Goal: Information Seeking & Learning: Find specific fact

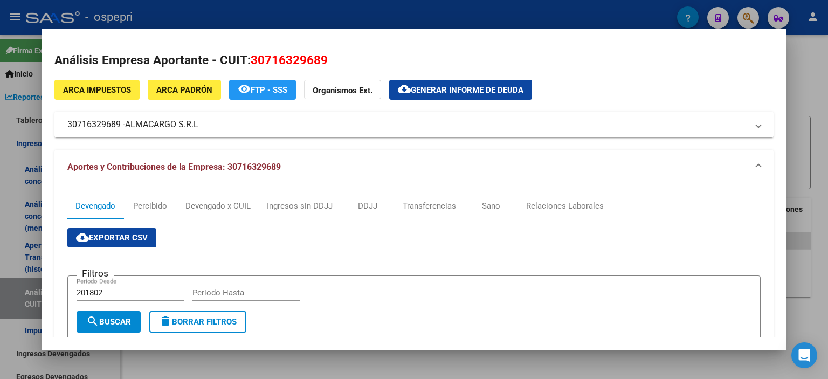
scroll to position [0, 646]
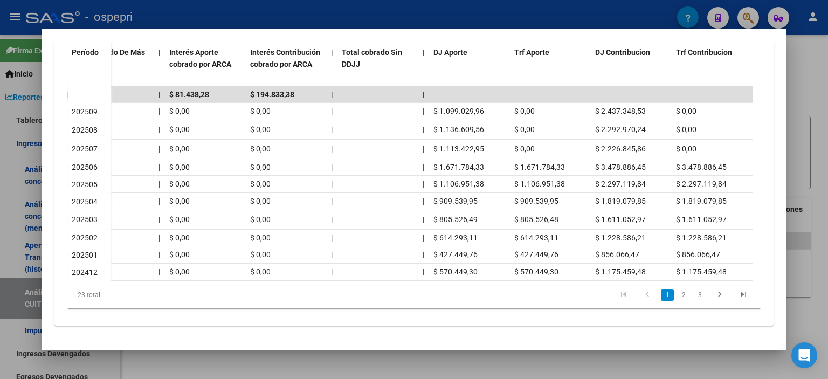
click at [792, 143] on div at bounding box center [414, 189] width 828 height 379
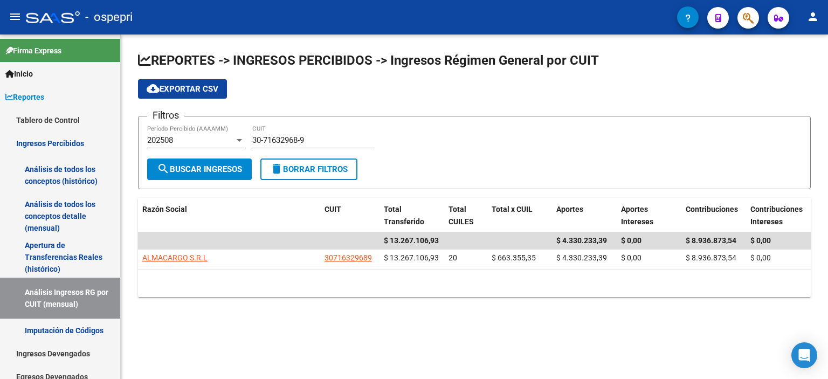
click at [455, 176] on form "Filtros 202508 Período Percibido (AAAAMM) 30-71632968-9 CUIT search Buscar Ingr…" at bounding box center [474, 152] width 672 height 73
click at [183, 137] on div "202508" at bounding box center [190, 140] width 87 height 10
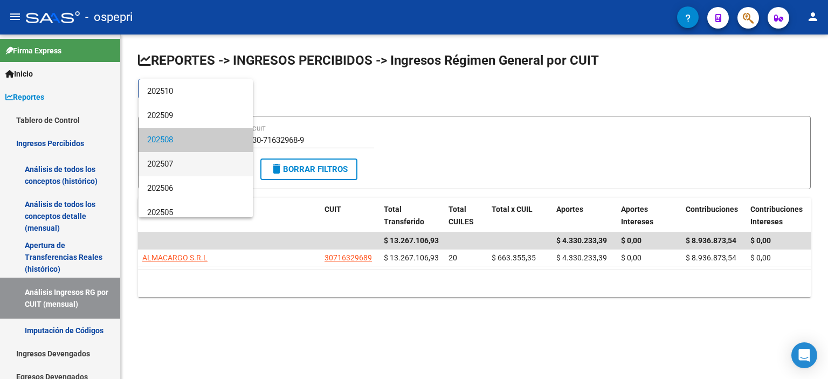
click at [183, 161] on span "202507" at bounding box center [195, 164] width 97 height 24
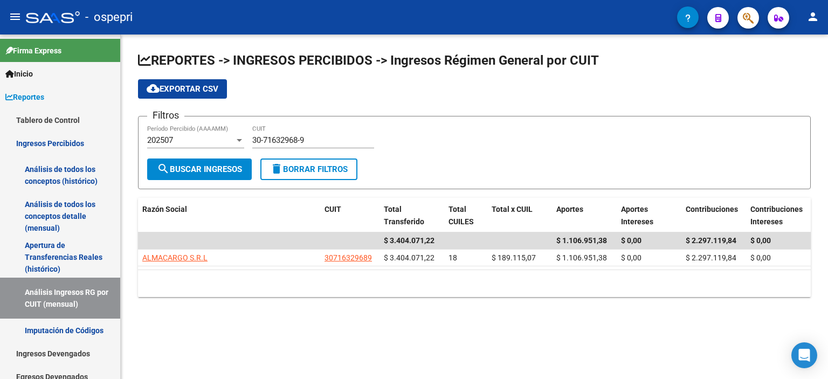
click at [430, 143] on div "Filtros 202507 Período Percibido (AAAAMM) 30-71632968-9 CUIT" at bounding box center [474, 141] width 654 height 33
click at [214, 297] on div "REPORTES -> INGRESOS PERCIBIDOS -> Ingresos Régimen General por CUIT cloud_down…" at bounding box center [474, 182] width 707 height 297
click at [282, 140] on input "30-71632968-9" at bounding box center [313, 140] width 122 height 10
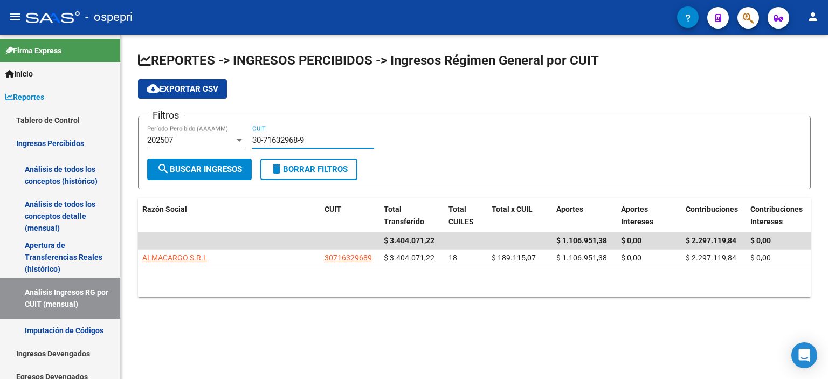
drag, startPoint x: 326, startPoint y: 137, endPoint x: 232, endPoint y: 144, distance: 94.5
click at [232, 144] on div "Filtros 202507 Período Percibido (AAAAMM) 30-71632968-9 CUIT" at bounding box center [474, 141] width 654 height 33
paste input "68446116-4"
type input "30-68446116-4"
click at [227, 168] on span "search Buscar Ingresos" at bounding box center [199, 169] width 85 height 10
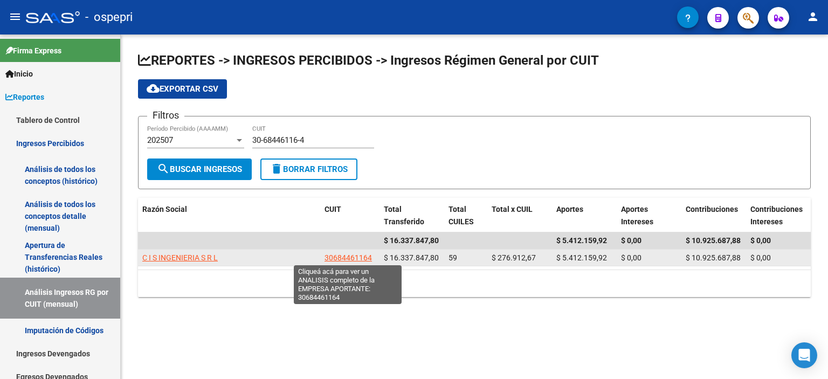
click at [329, 256] on span "30684461164" at bounding box center [347, 257] width 47 height 9
type textarea "30684461164"
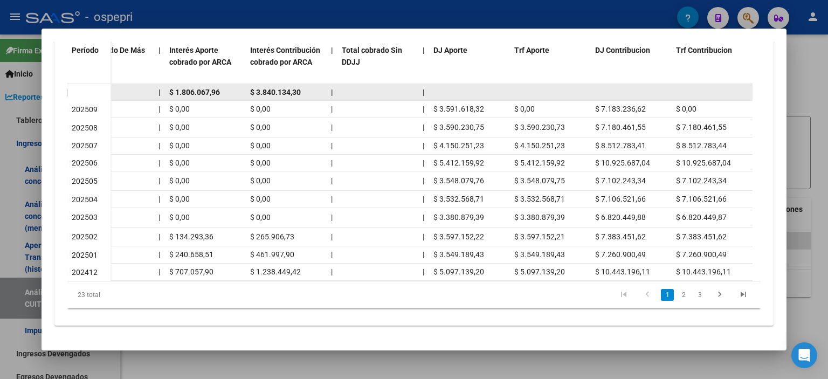
click at [567, 86] on datatable-body-cell at bounding box center [550, 92] width 81 height 17
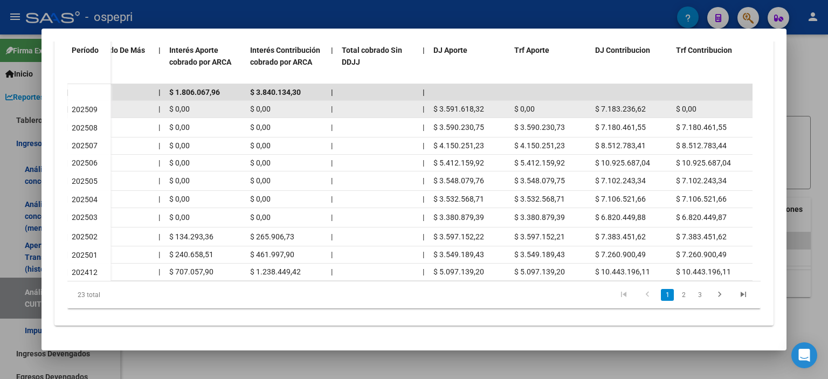
drag, startPoint x: 491, startPoint y: 100, endPoint x: 428, endPoint y: 106, distance: 63.9
click at [428, 106] on div "$ 10.774.854,94 $ 10.774.854,94 | $ 10.774.854,94 $ 0,00 | | $ 0,00 | $ 0,00 $ …" at bounding box center [108, 109] width 1288 height 17
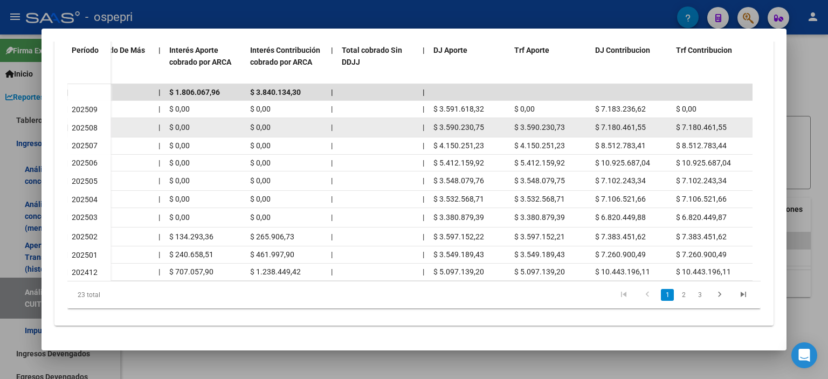
copy div "$ 3.591.618,32"
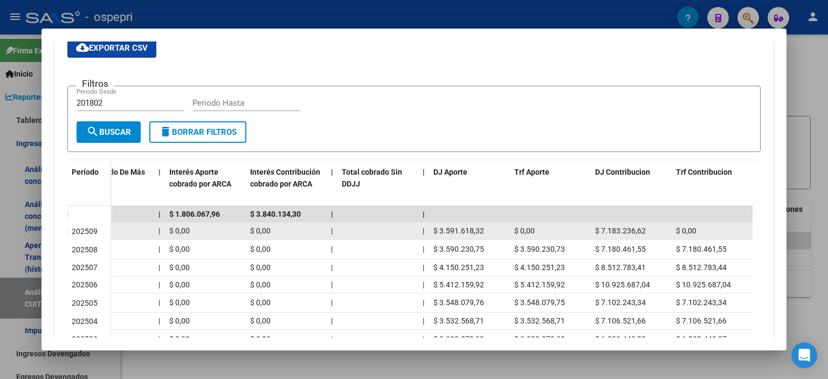
scroll to position [156, 0]
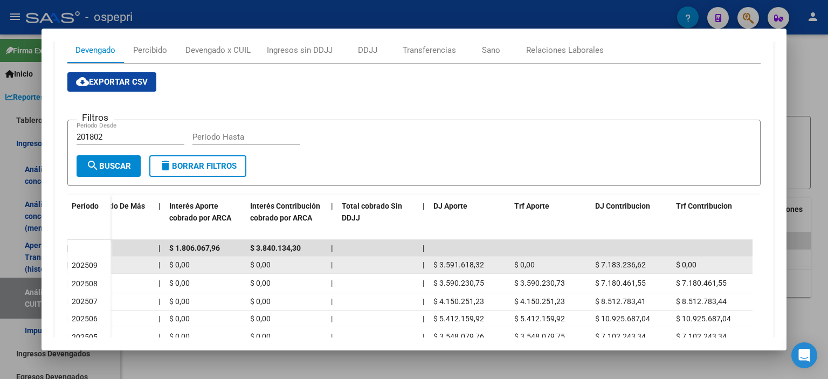
drag, startPoint x: 648, startPoint y: 267, endPoint x: 590, endPoint y: 267, distance: 58.2
click at [590, 267] on datatable-body-cell "$ 7.183.236,62" at bounding box center [630, 264] width 81 height 17
copy span "$ 7.183.236,62"
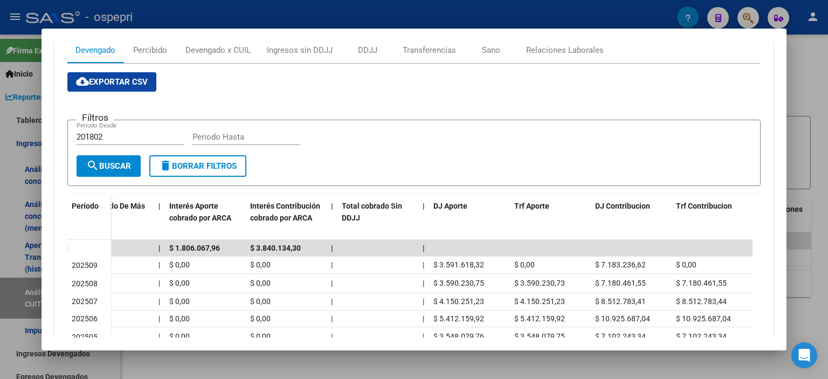
click at [319, 150] on div "Filtros 201802 Periodo Desde Periodo Hasta" at bounding box center [414, 142] width 675 height 26
click at [827, 154] on div at bounding box center [414, 189] width 828 height 379
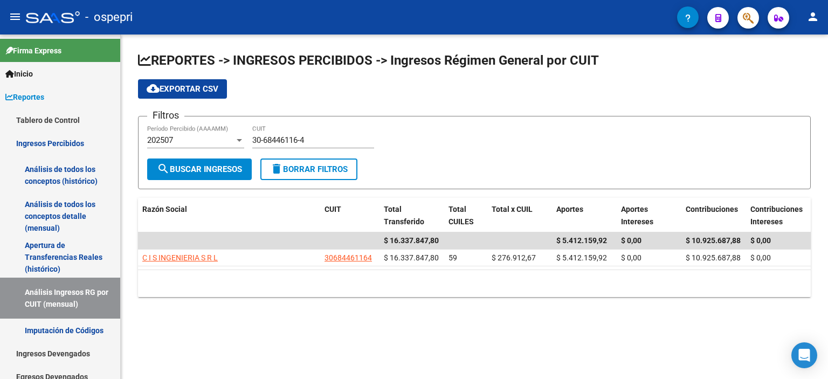
click at [275, 142] on input "30-68446116-4" at bounding box center [313, 140] width 122 height 10
paste input
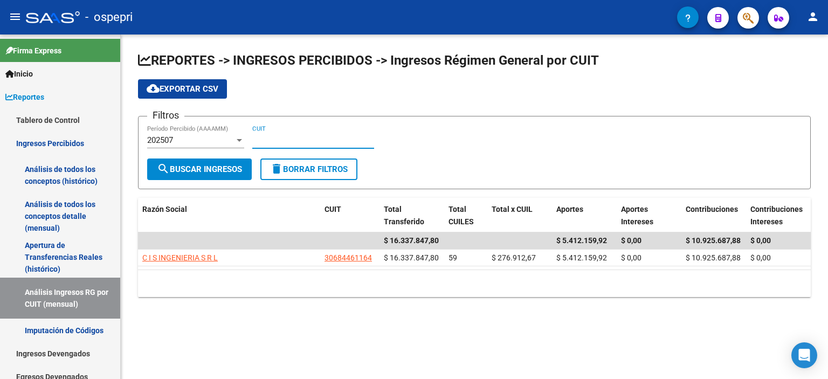
paste input "33-71033608-9"
type input "33-71033608-9"
click at [226, 163] on button "search Buscar Ingresos" at bounding box center [199, 169] width 105 height 22
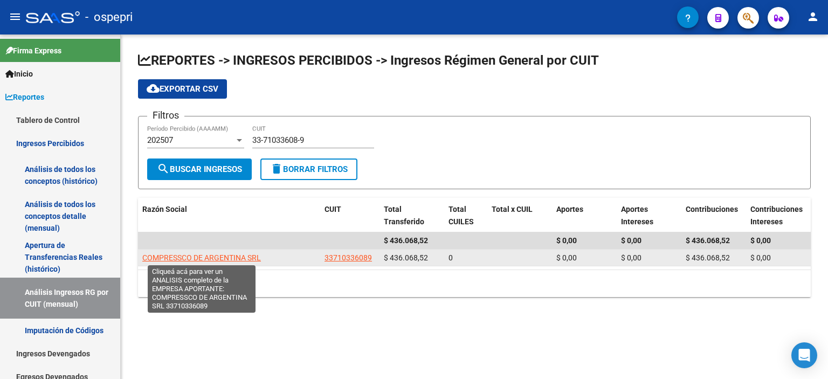
click at [175, 258] on span "COMPRESSCO DE ARGENTINA SRL" at bounding box center [201, 257] width 119 height 9
type textarea "33710336089"
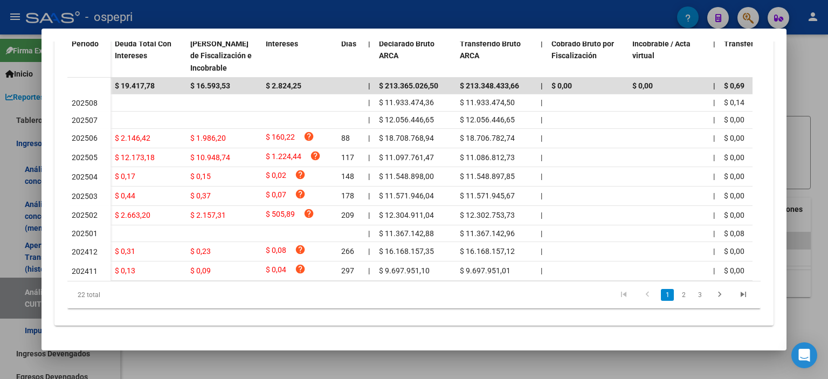
scroll to position [323, 0]
drag, startPoint x: 334, startPoint y: 271, endPoint x: 477, endPoint y: 281, distance: 143.7
click at [484, 280] on datatable-body "$ 19.417,78 $ 16.593,53 $ 2.824,25 | $ 213.365.026,50 $ 213.348.433,66 | $ 0,00…" at bounding box center [409, 179] width 685 height 203
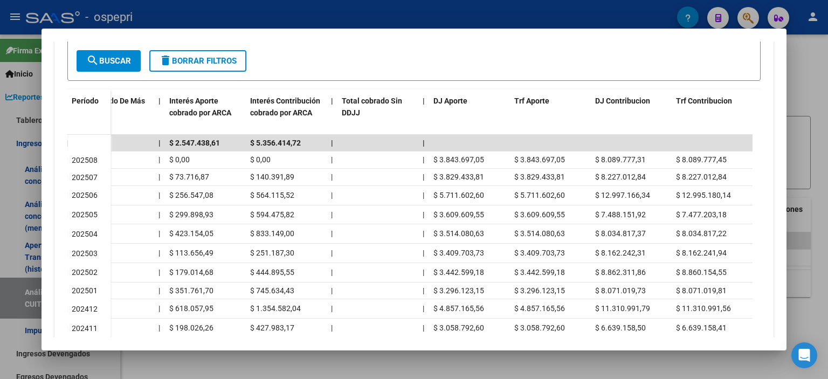
scroll to position [162, 0]
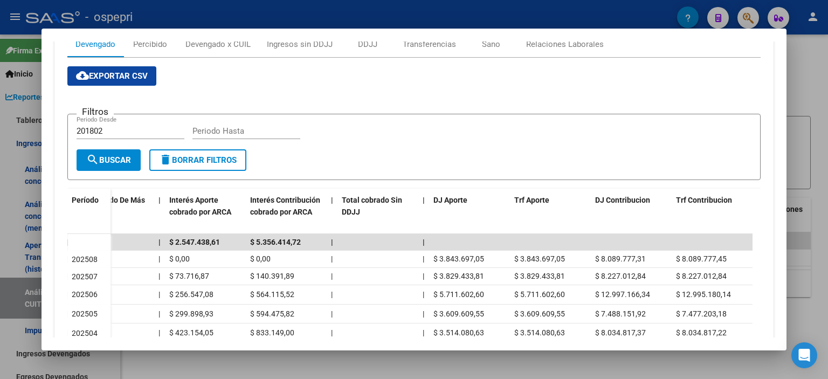
click at [808, 135] on div at bounding box center [414, 189] width 828 height 379
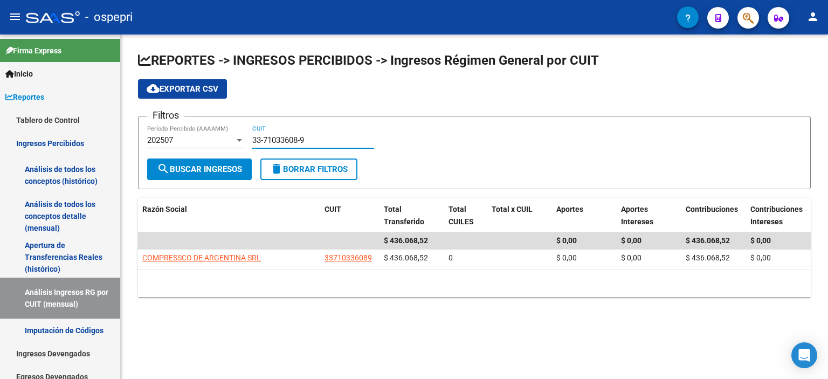
click at [276, 141] on input "33-71033608-9" at bounding box center [313, 140] width 122 height 10
paste input "0-71629406-0"
type input "30-71629406-0"
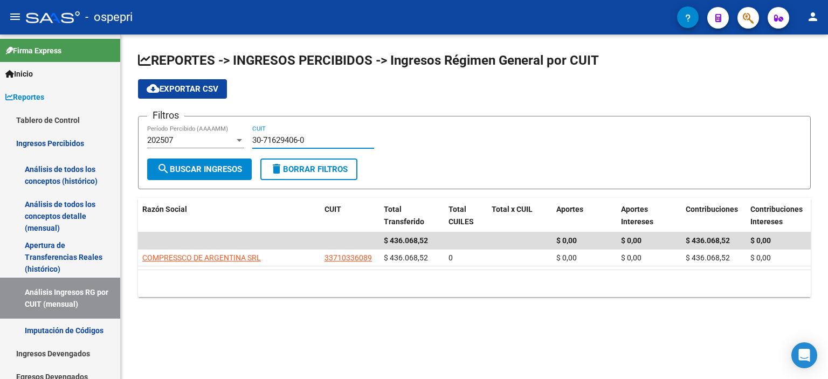
click at [200, 164] on span "search Buscar Ingresos" at bounding box center [199, 169] width 85 height 10
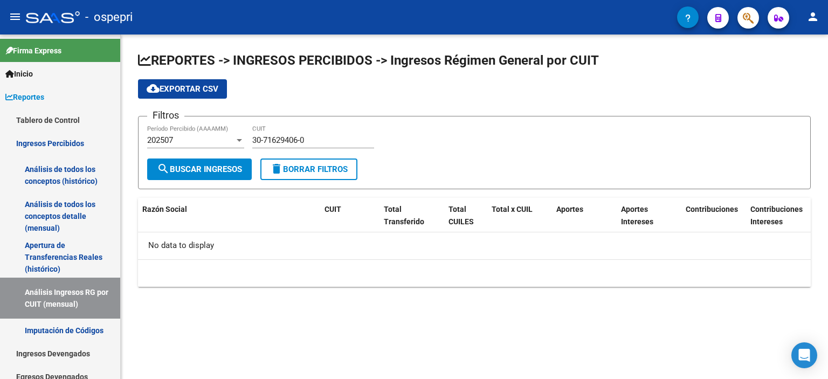
click at [238, 148] on div "202507 Período Percibido (AAAAMM)" at bounding box center [195, 141] width 97 height 33
click at [237, 140] on div at bounding box center [239, 140] width 5 height 3
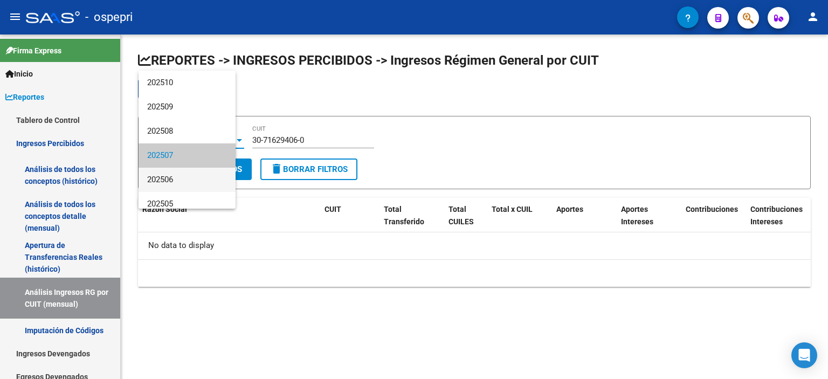
scroll to position [16, 0]
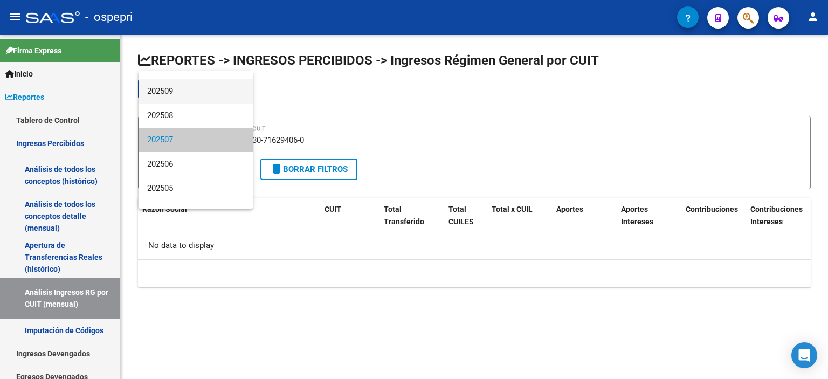
click at [203, 85] on span "202509" at bounding box center [195, 91] width 97 height 24
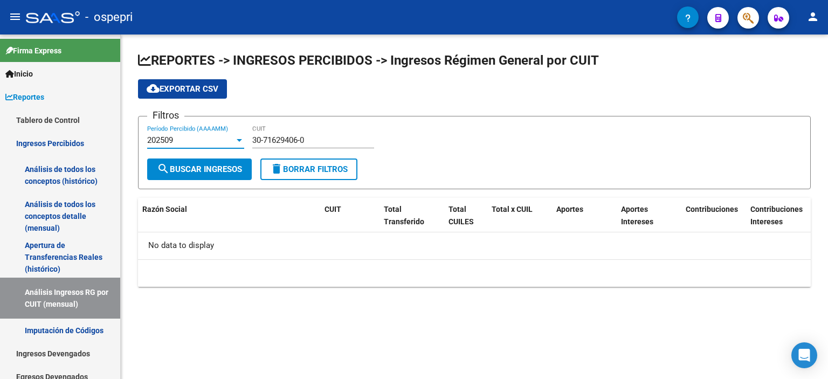
click at [187, 137] on div "202509" at bounding box center [190, 140] width 87 height 10
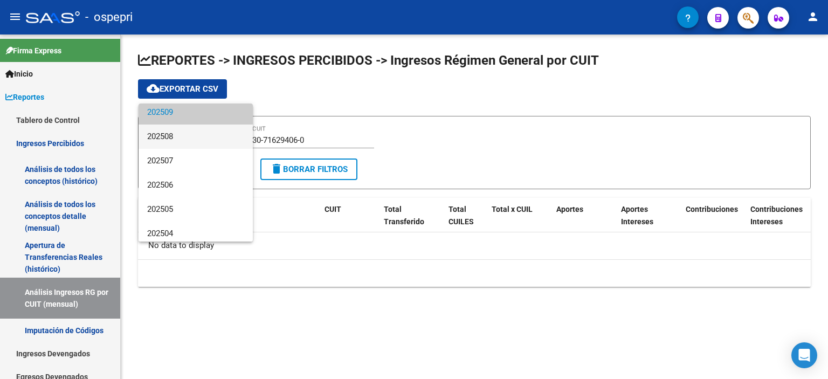
scroll to position [54, 0]
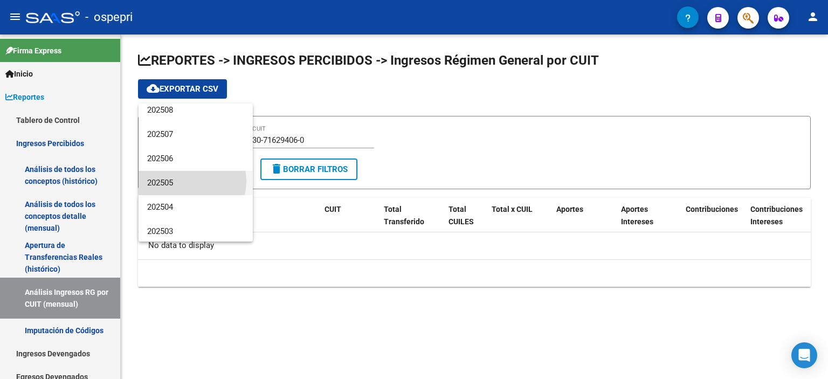
click at [187, 181] on span "202505" at bounding box center [195, 183] width 97 height 24
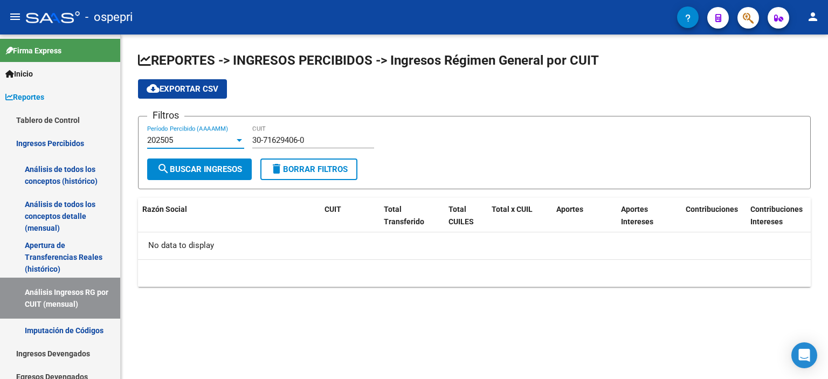
click at [205, 135] on div "202505" at bounding box center [190, 140] width 87 height 10
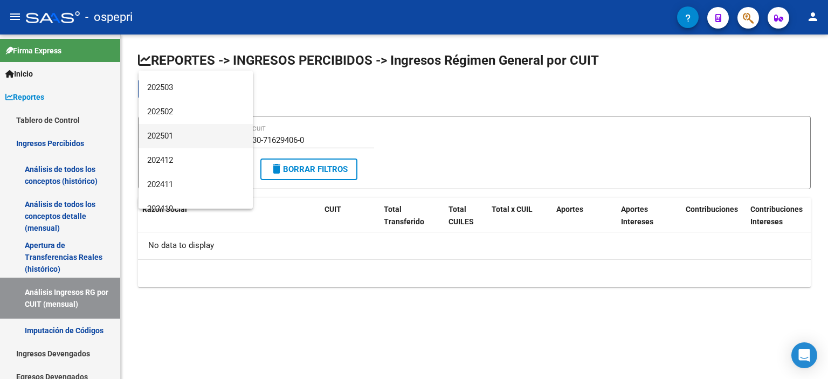
scroll to position [172, 0]
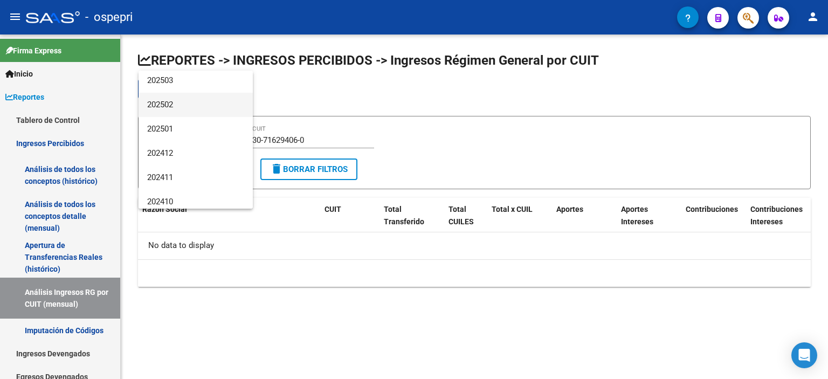
click at [196, 103] on span "202502" at bounding box center [195, 105] width 97 height 24
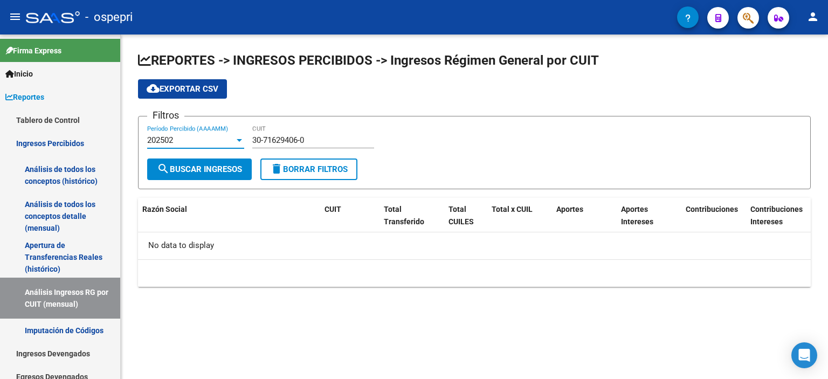
click at [205, 146] on div "202502 Período Percibido (AAAAMM)" at bounding box center [195, 136] width 97 height 23
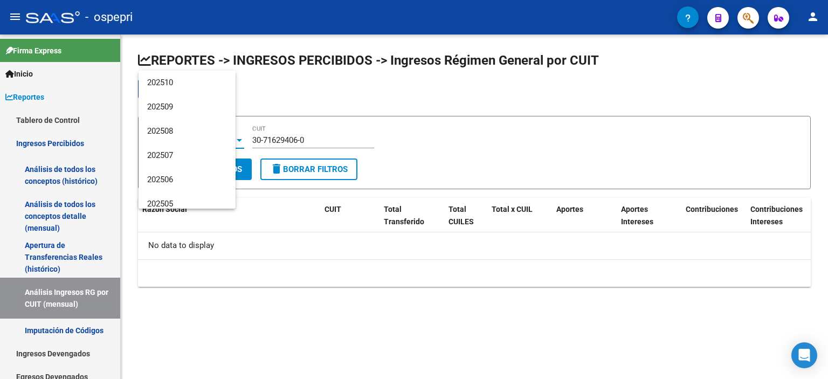
scroll to position [137, 0]
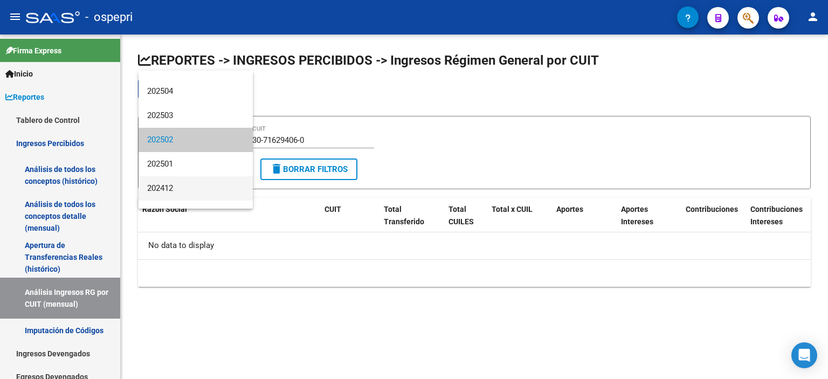
click at [177, 182] on span "202412" at bounding box center [195, 188] width 97 height 24
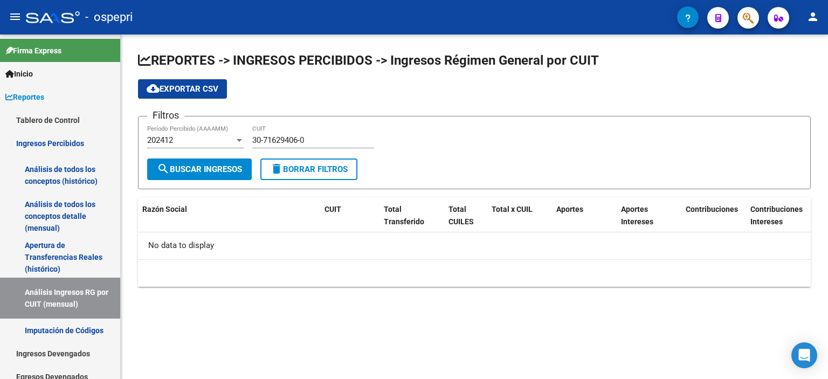
click at [197, 144] on div "202412 Período Percibido (AAAAMM)" at bounding box center [195, 136] width 97 height 23
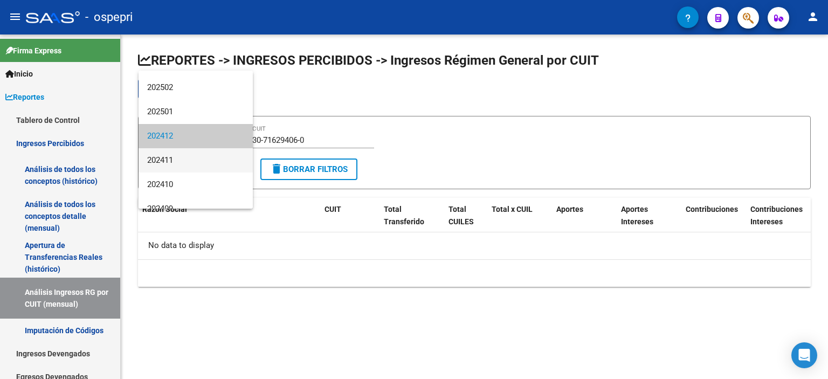
scroll to position [239, 0]
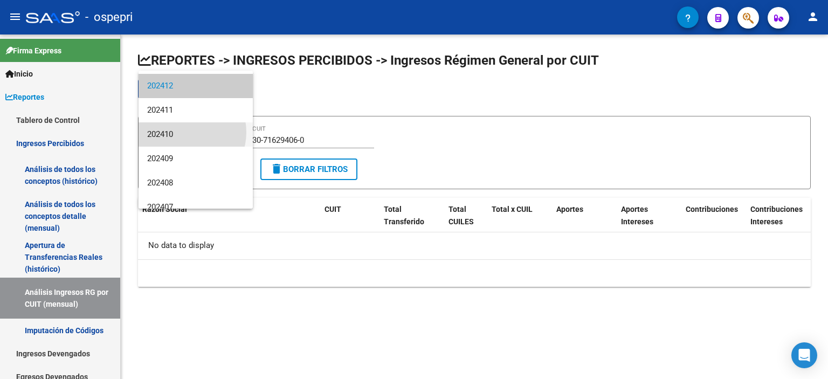
click at [185, 134] on span "202410" at bounding box center [195, 134] width 97 height 24
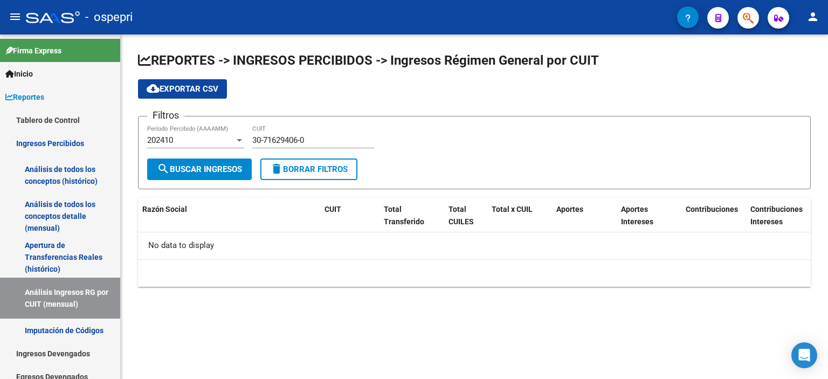
click at [210, 135] on div "202410 Período Percibido (AAAAMM)" at bounding box center [195, 136] width 97 height 23
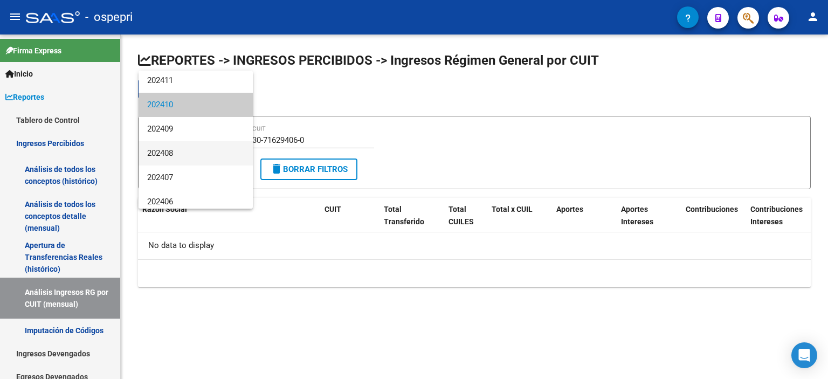
scroll to position [288, 0]
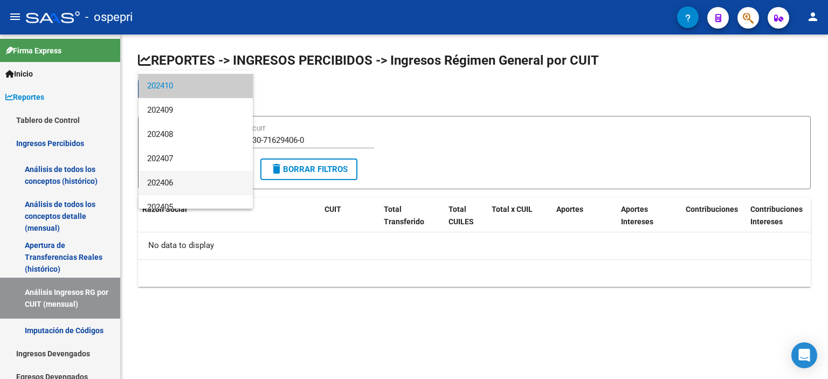
click at [165, 184] on span "202406" at bounding box center [195, 183] width 97 height 24
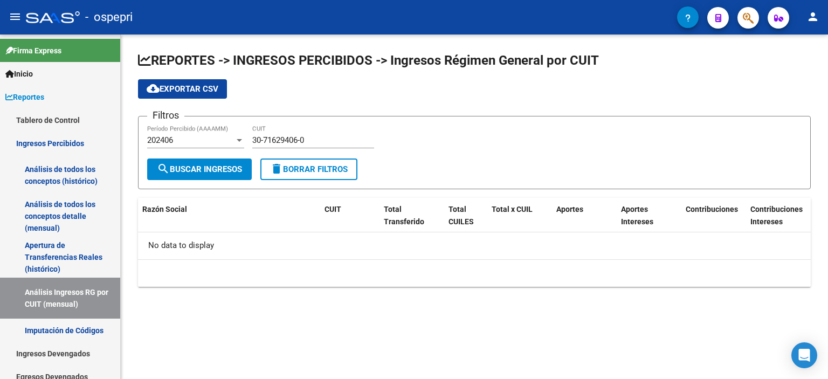
click at [199, 146] on div "202406 Período Percibido (AAAAMM)" at bounding box center [195, 136] width 97 height 23
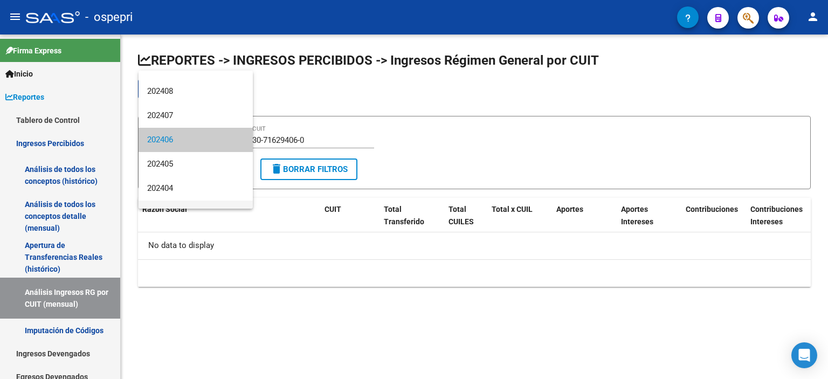
scroll to position [385, 0]
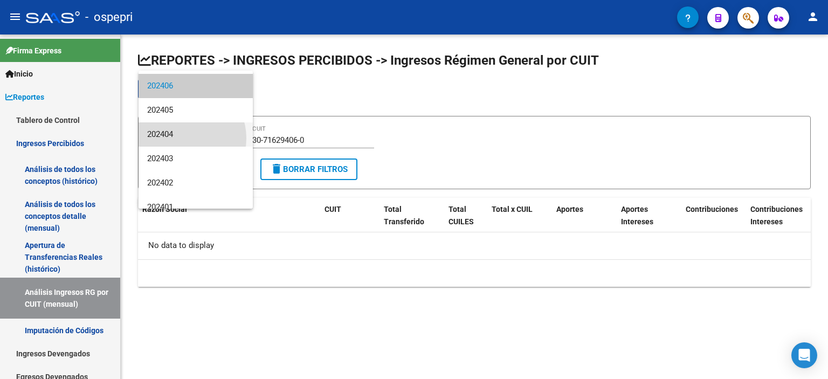
click at [182, 138] on span "202404" at bounding box center [195, 134] width 97 height 24
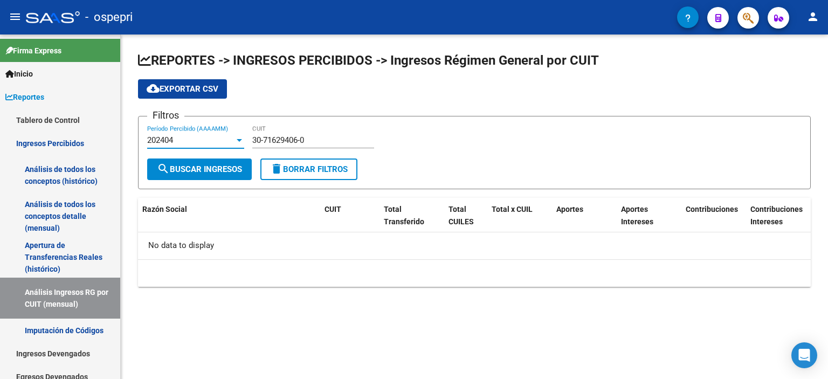
click at [190, 142] on div "202404" at bounding box center [190, 140] width 87 height 10
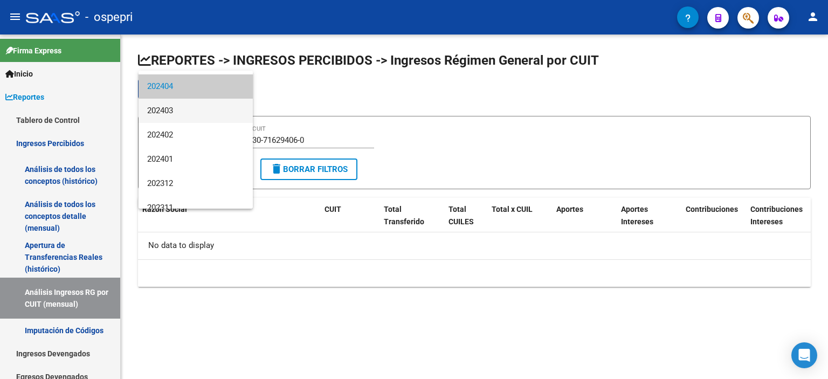
scroll to position [444, 0]
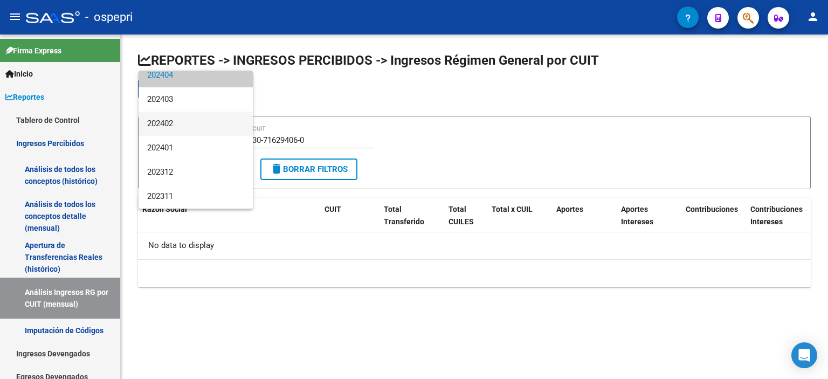
click at [182, 133] on span "202402" at bounding box center [195, 124] width 97 height 24
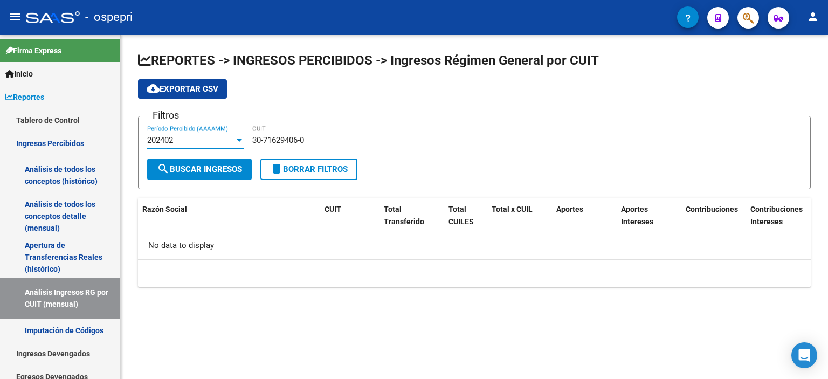
click at [187, 143] on div "202402 Período Percibido (AAAAMM)" at bounding box center [195, 136] width 97 height 23
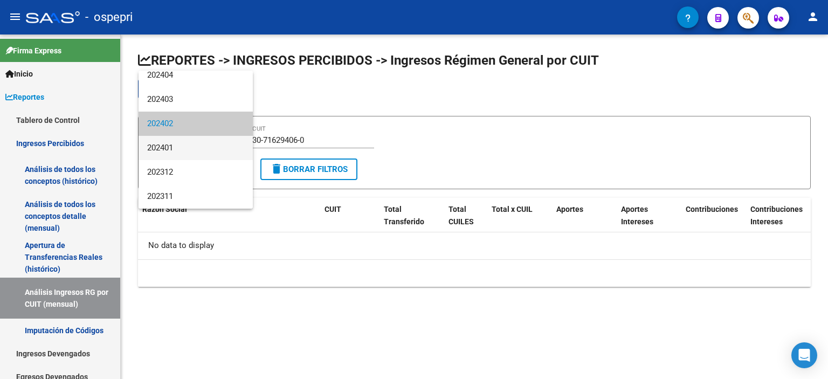
click at [165, 150] on span "202401" at bounding box center [195, 148] width 97 height 24
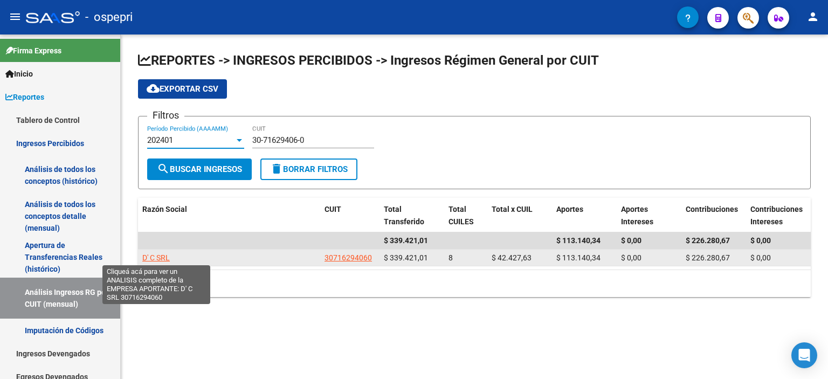
click at [162, 254] on span "D' C SRL" at bounding box center [155, 257] width 27 height 9
type textarea "30716294060"
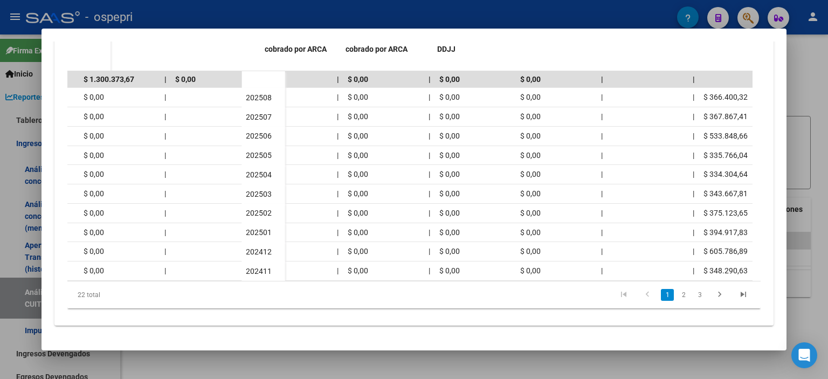
scroll to position [0, 646]
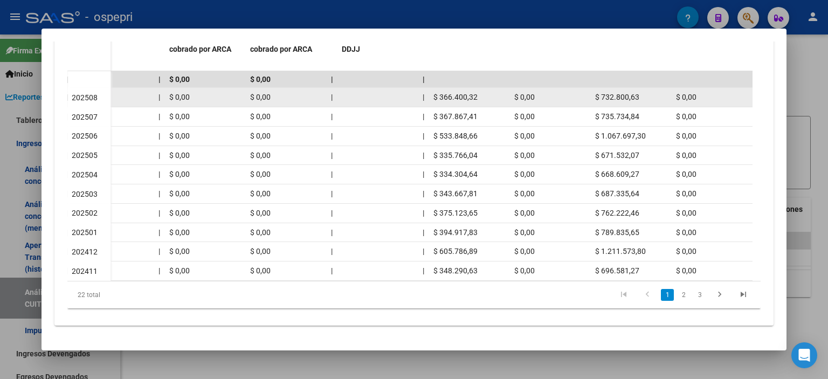
drag, startPoint x: 482, startPoint y: 89, endPoint x: 432, endPoint y: 91, distance: 50.1
click at [432, 91] on datatable-body-cell "$ 366.400,32" at bounding box center [469, 97] width 81 height 19
copy span "$ 366.400,32"
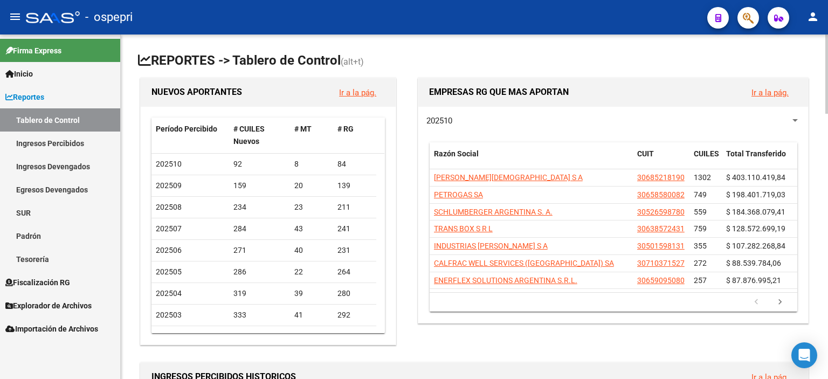
click at [545, 329] on div "EMPRESAS RG QUE MAS APORTAN Ir a la pág. 202510 Razón Social CUIT CUILES Total …" at bounding box center [609, 211] width 404 height 272
click at [66, 124] on link "Tablero de Control" at bounding box center [60, 119] width 120 height 23
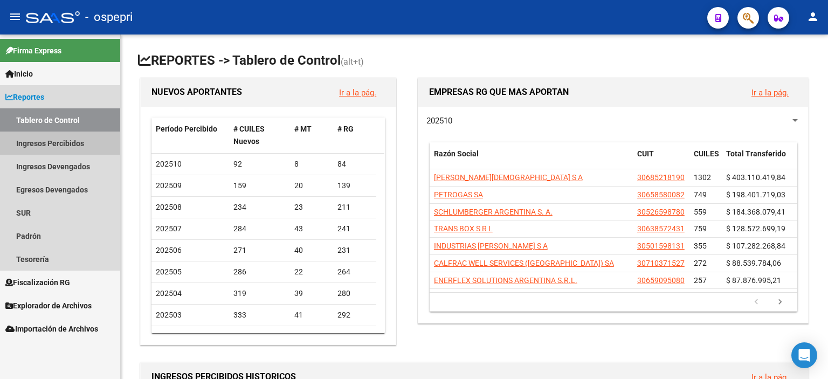
click at [56, 145] on link "Ingresos Percibidos" at bounding box center [60, 142] width 120 height 23
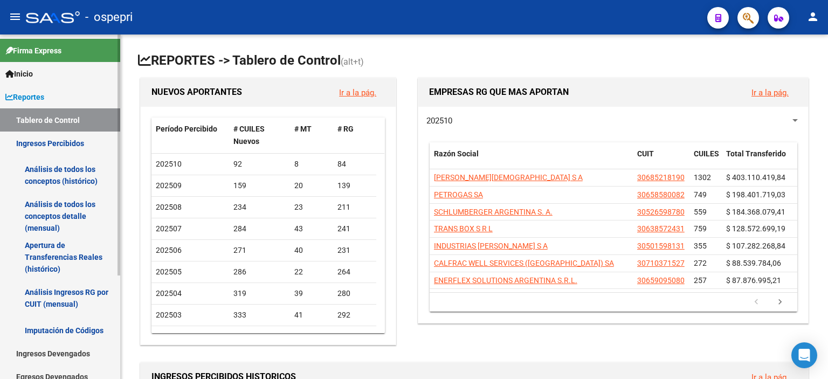
click at [33, 75] on span "Inicio" at bounding box center [18, 74] width 27 height 12
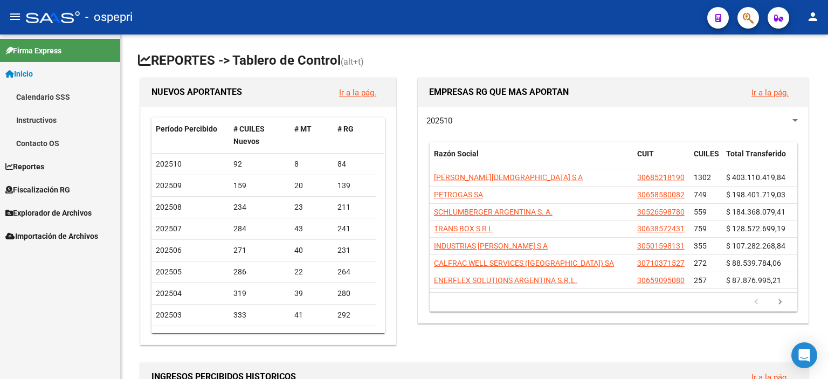
click at [33, 75] on span "Inicio" at bounding box center [18, 74] width 27 height 12
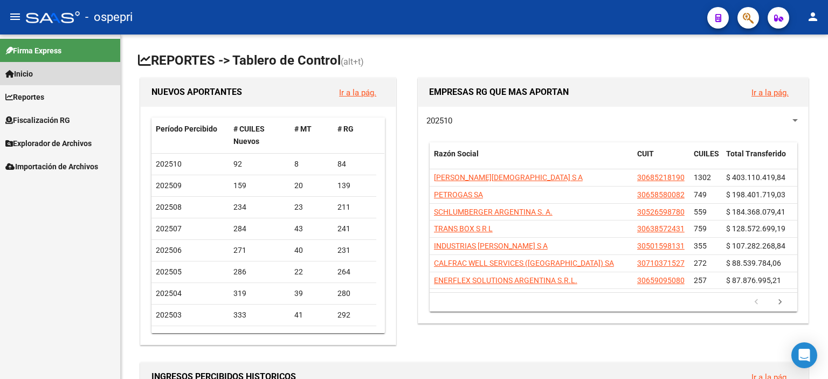
click at [33, 75] on span "Inicio" at bounding box center [18, 74] width 27 height 12
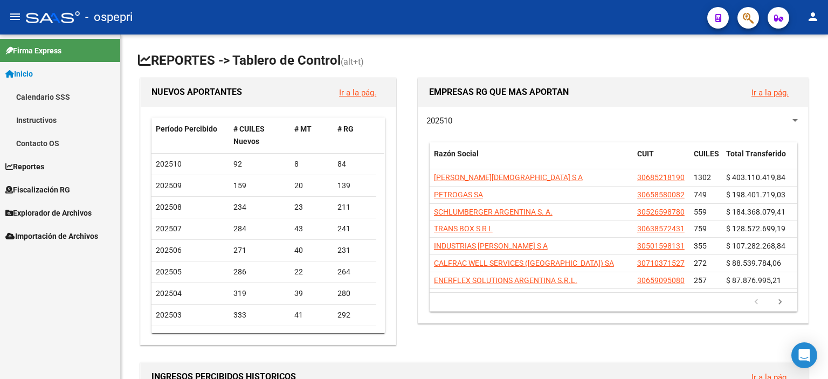
click at [9, 68] on span "Inicio" at bounding box center [18, 74] width 27 height 12
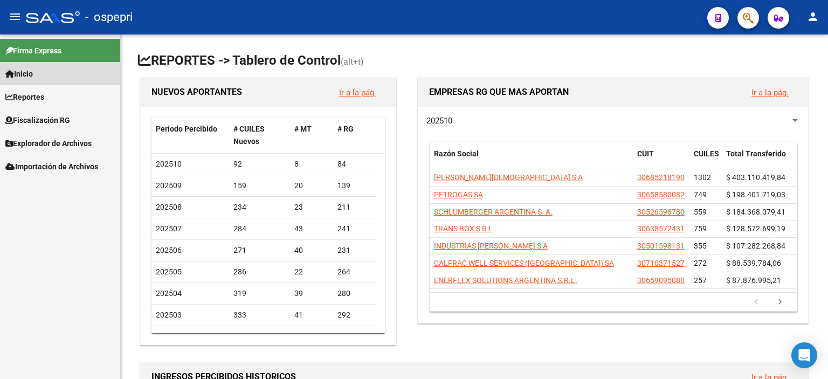
click at [32, 69] on span "Inicio" at bounding box center [18, 74] width 27 height 12
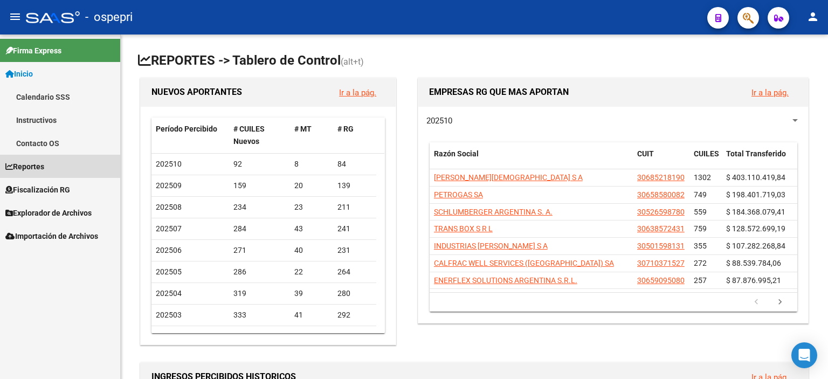
click at [44, 165] on span "Reportes" at bounding box center [24, 167] width 39 height 12
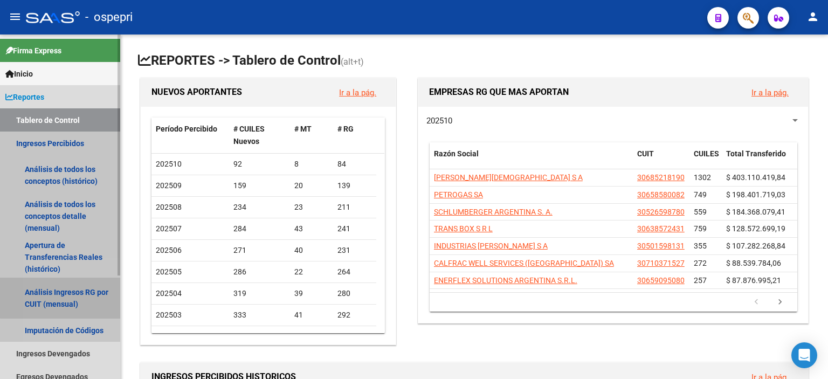
click at [61, 296] on link "Análisis Ingresos RG por CUIT (mensual)" at bounding box center [60, 297] width 120 height 41
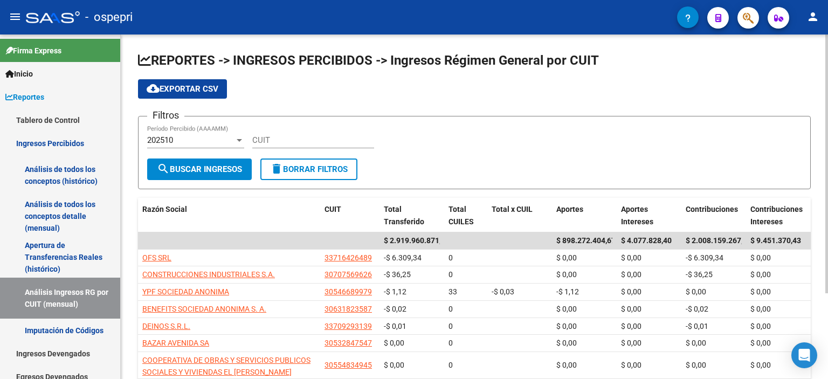
click at [218, 147] on div "202510 Período Percibido (AAAAMM)" at bounding box center [195, 136] width 97 height 23
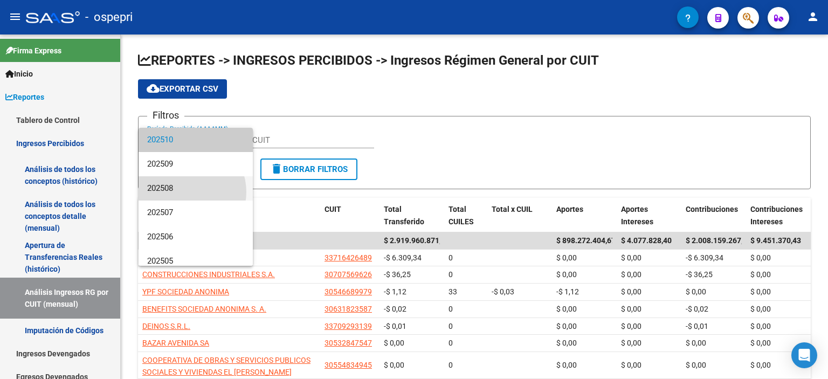
click at [185, 192] on span "202508" at bounding box center [195, 188] width 97 height 24
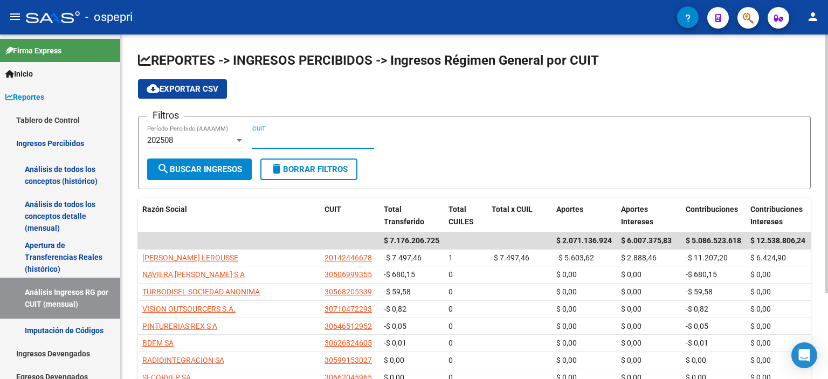
click at [286, 135] on input "CUIT" at bounding box center [313, 140] width 122 height 10
paste input "30-71422823-0"
type input "30-71422823-0"
click at [228, 164] on span "search Buscar Ingresos" at bounding box center [199, 169] width 85 height 10
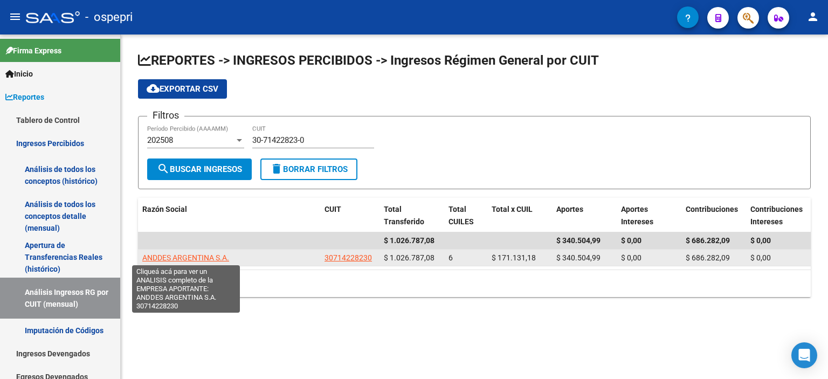
click at [196, 256] on span "ANDDES ARGENTINA S.A." at bounding box center [185, 257] width 87 height 9
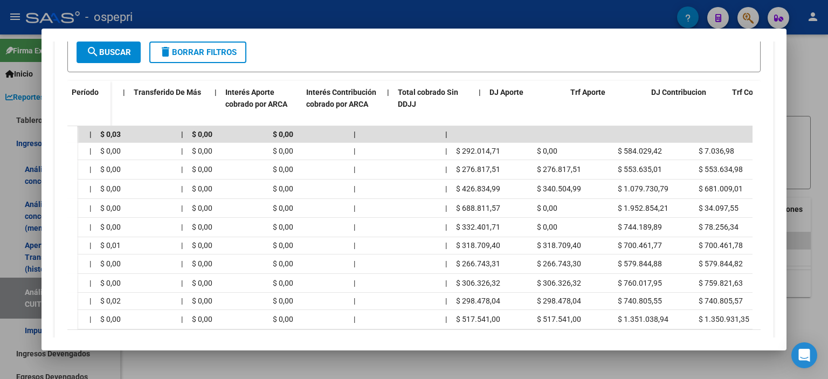
scroll to position [0, 646]
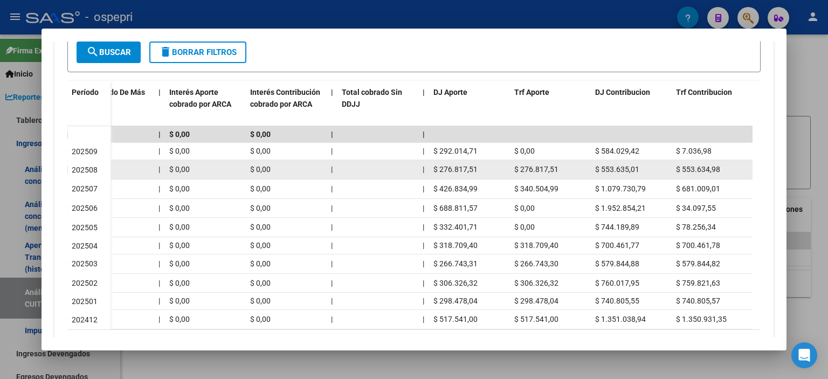
click at [517, 160] on datatable-body-cell "$ 276.817,51" at bounding box center [550, 169] width 81 height 19
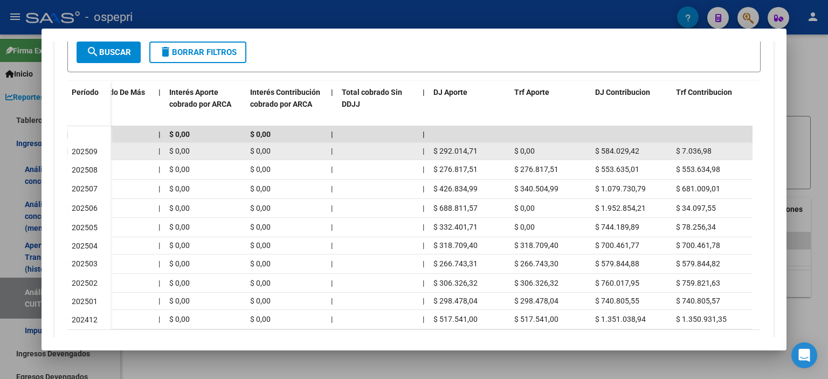
drag, startPoint x: 477, startPoint y: 150, endPoint x: 425, endPoint y: 147, distance: 51.8
click at [425, 147] on div "$ 869.007,15 $ 869.007,15 | $ 876.044,13 $ 7.036,98 | | $ 0,00 | $ 0,00 $ 0,00 …" at bounding box center [108, 151] width 1288 height 17
copy div "$ 292.014,71"
drag, startPoint x: 641, startPoint y: 144, endPoint x: 598, endPoint y: 149, distance: 43.4
click at [598, 149] on div "$ 584.029,42" at bounding box center [631, 151] width 72 height 12
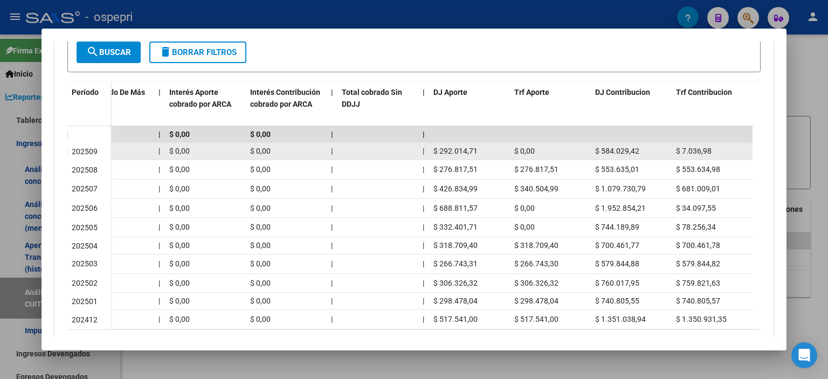
copy span "584.029,42"
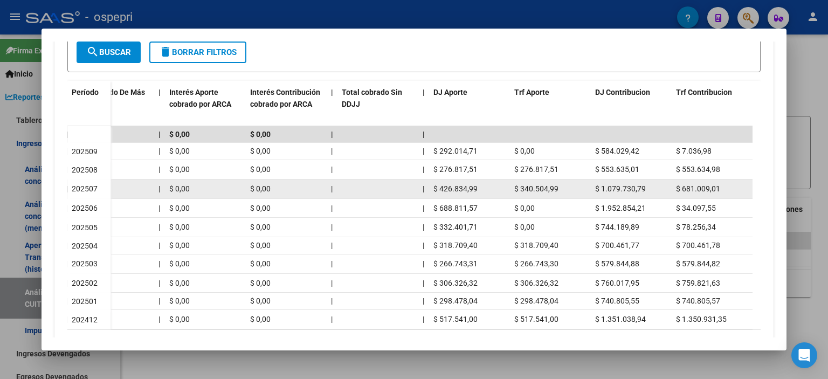
click at [444, 184] on span "$ 426.834,99" at bounding box center [455, 188] width 44 height 9
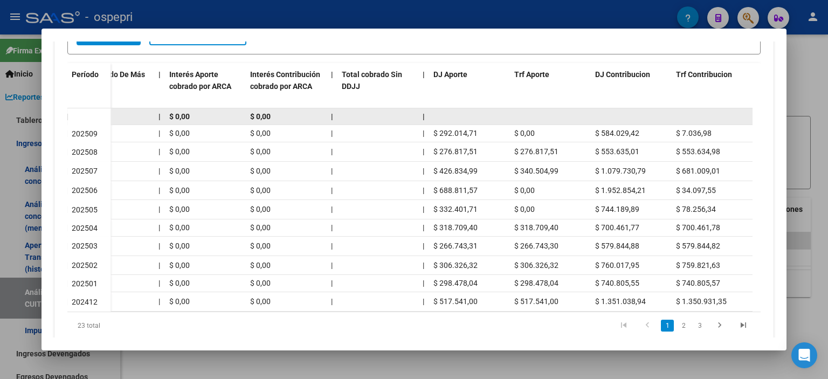
scroll to position [269, 0]
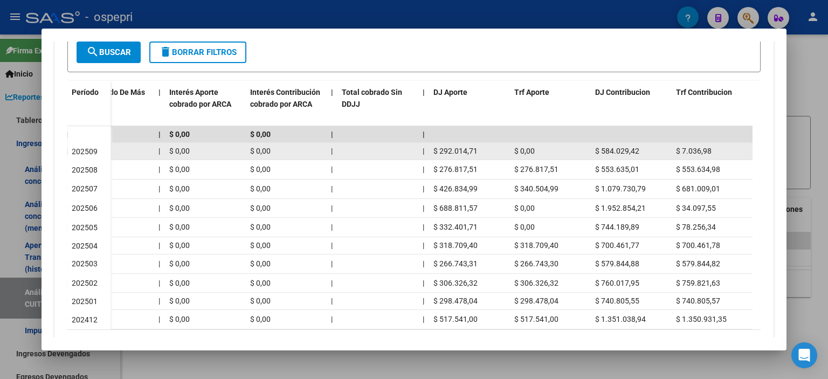
click at [476, 156] on div "$ 292.014,71" at bounding box center [469, 151] width 72 height 12
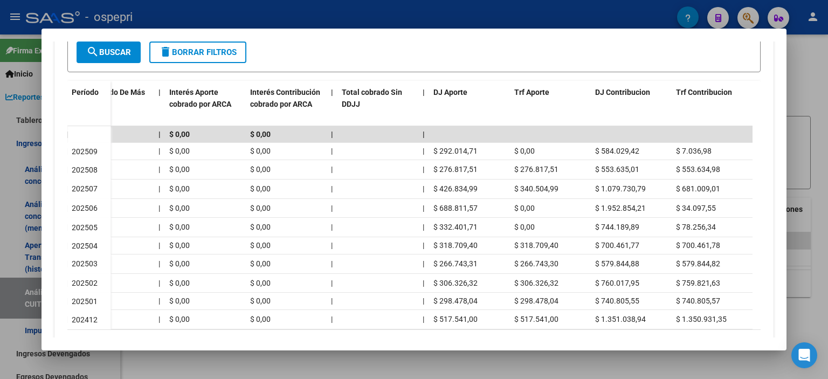
click at [807, 133] on div at bounding box center [414, 189] width 828 height 379
